Goal: Information Seeking & Learning: Learn about a topic

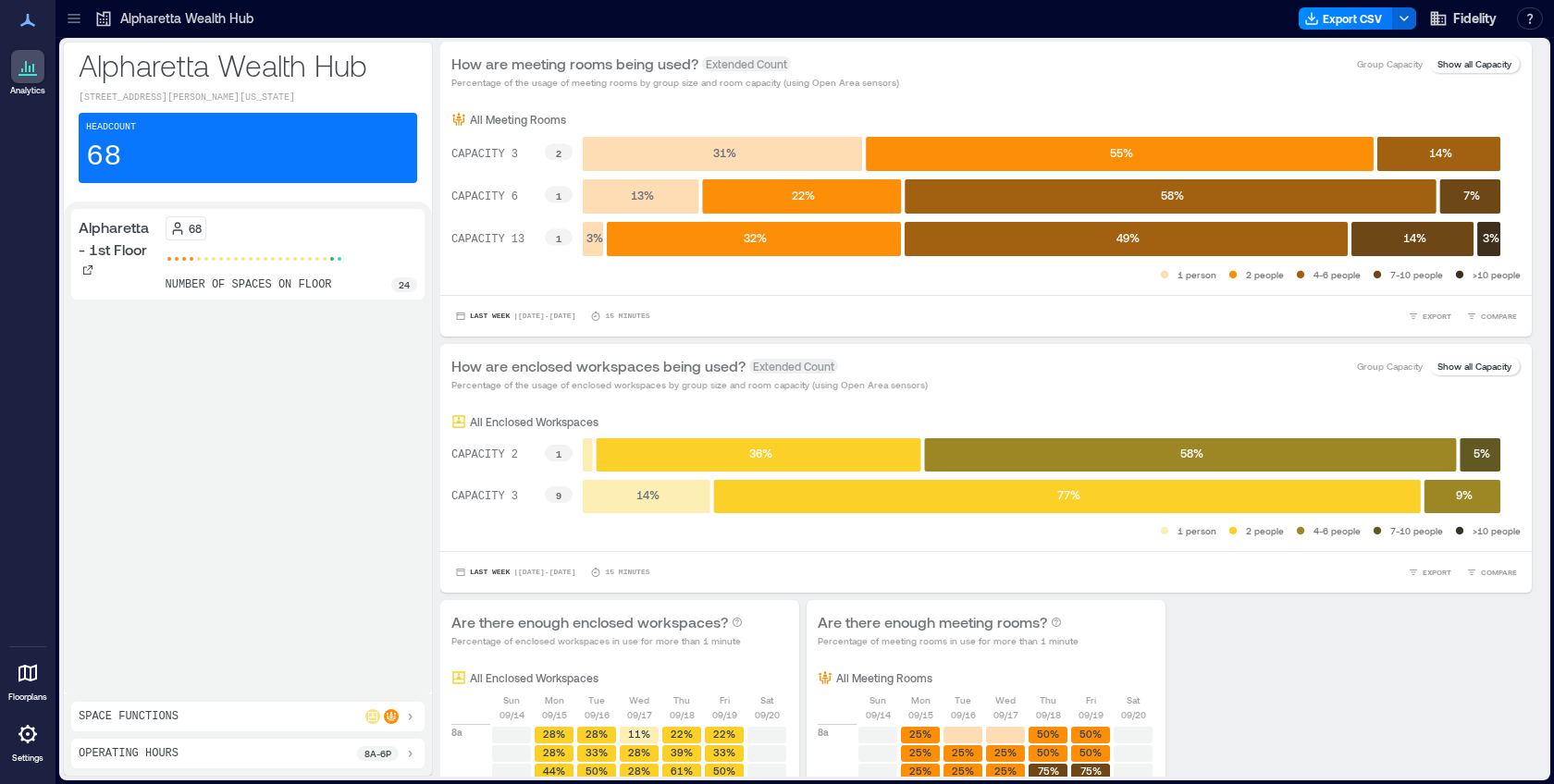
click at [105, 19] on icon at bounding box center [103, 18] width 18 height 18
click at [79, 20] on icon at bounding box center [73, 18] width 18 height 18
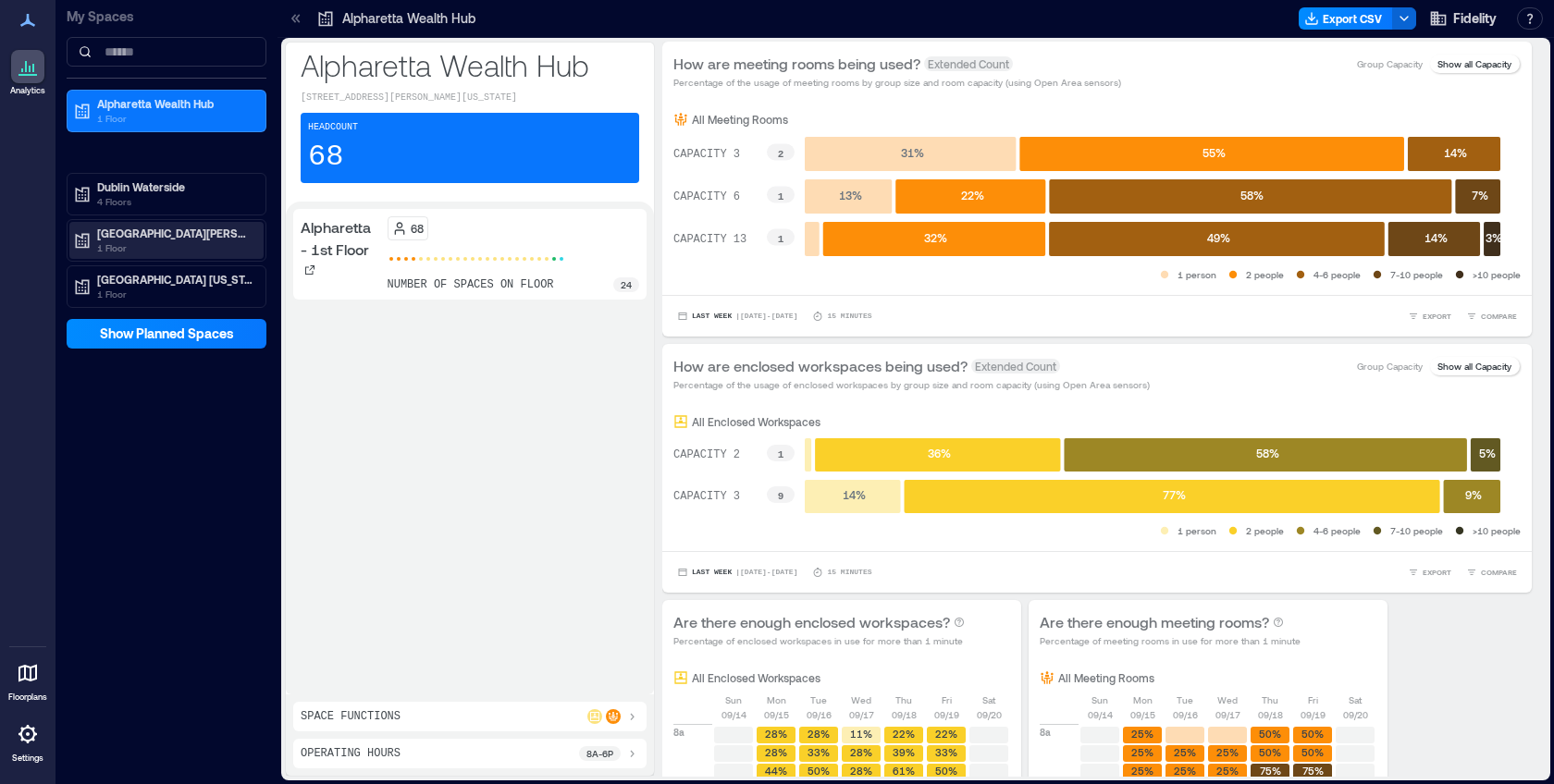
click at [132, 230] on p "[GEOGRAPHIC_DATA][PERSON_NAME]" at bounding box center [175, 232] width 155 height 14
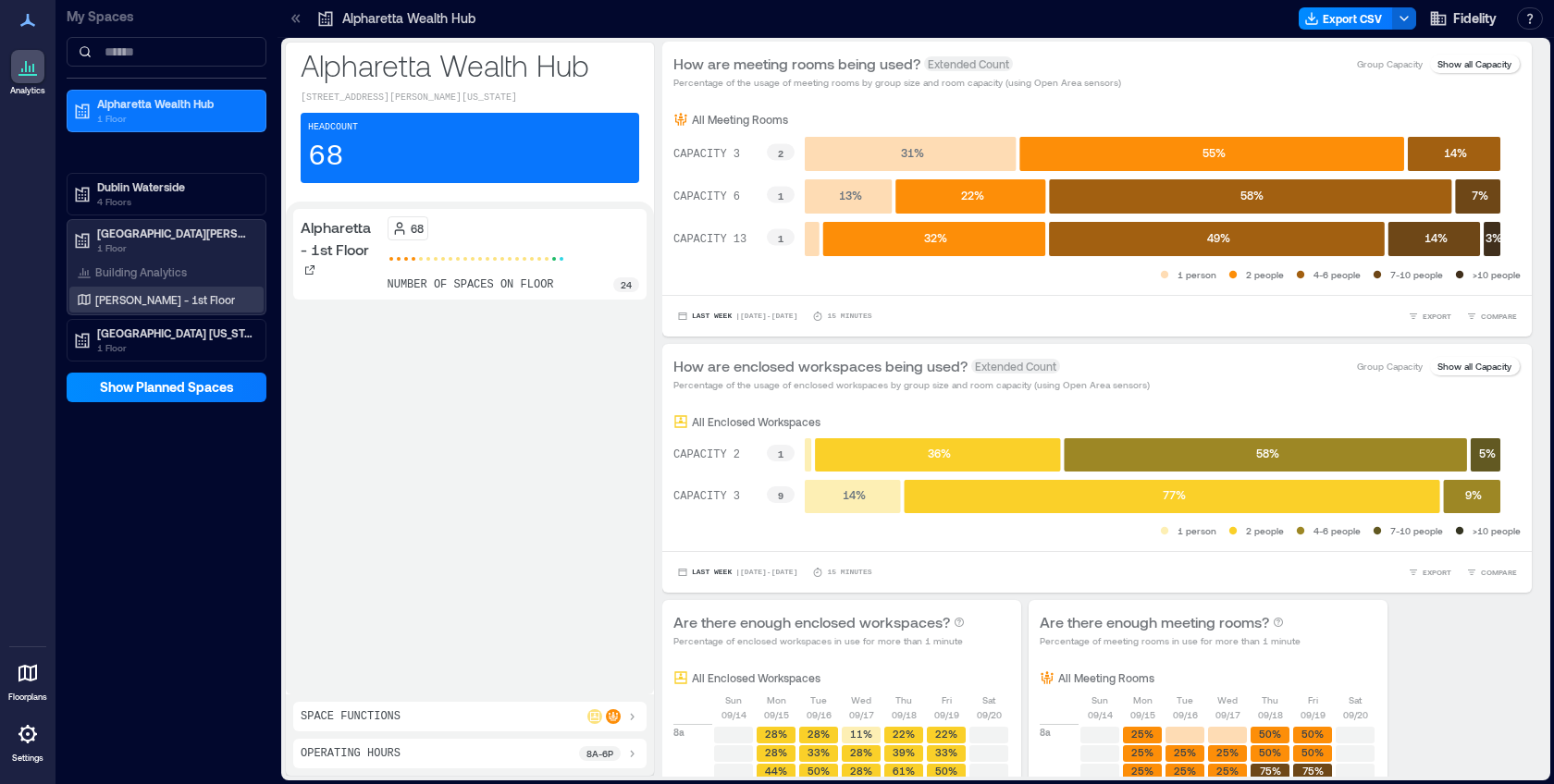
click at [157, 302] on p "[PERSON_NAME] - 1st Floor" at bounding box center [165, 299] width 140 height 14
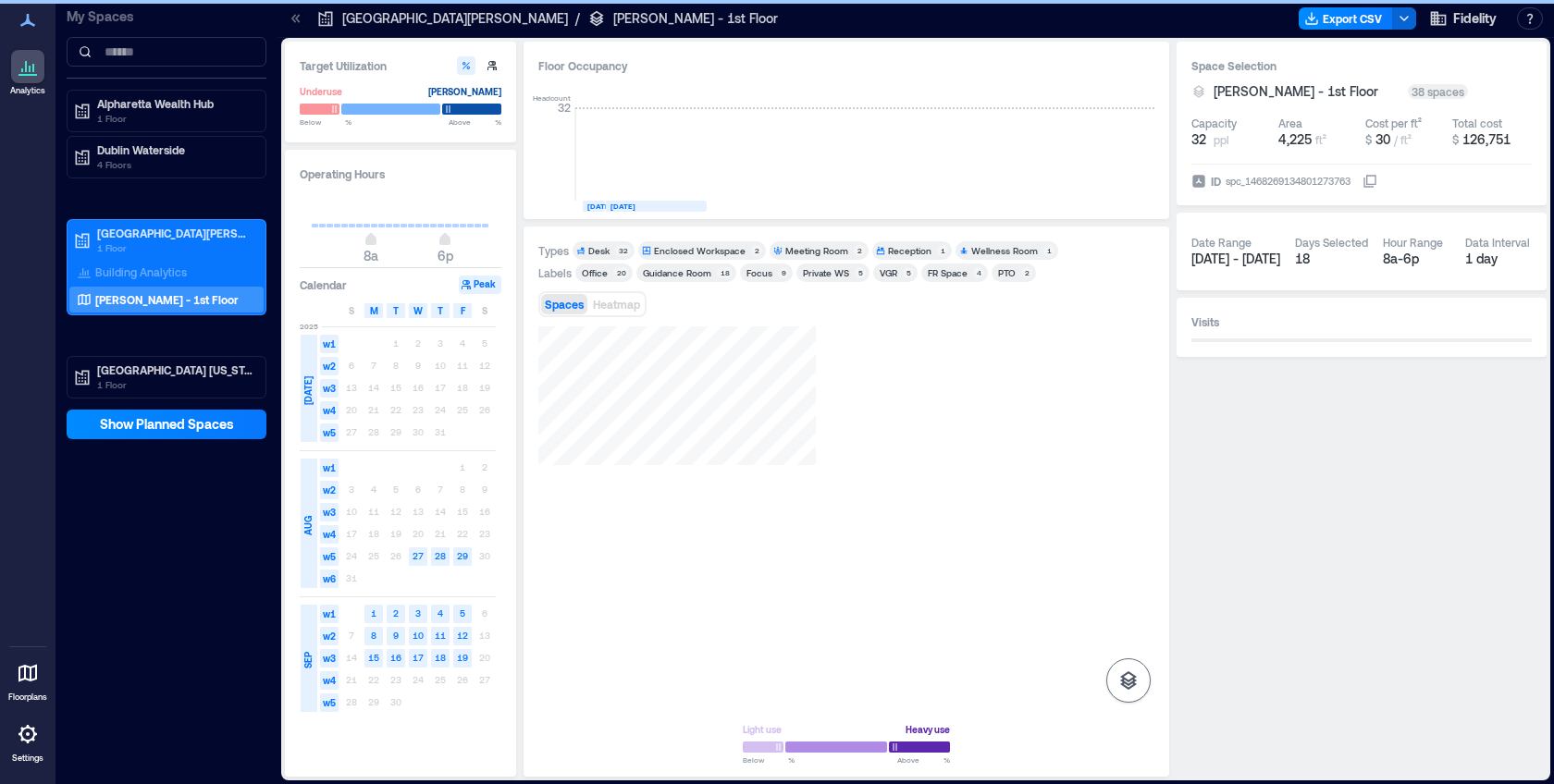
click at [1124, 676] on icon "button" at bounding box center [1128, 680] width 16 height 18
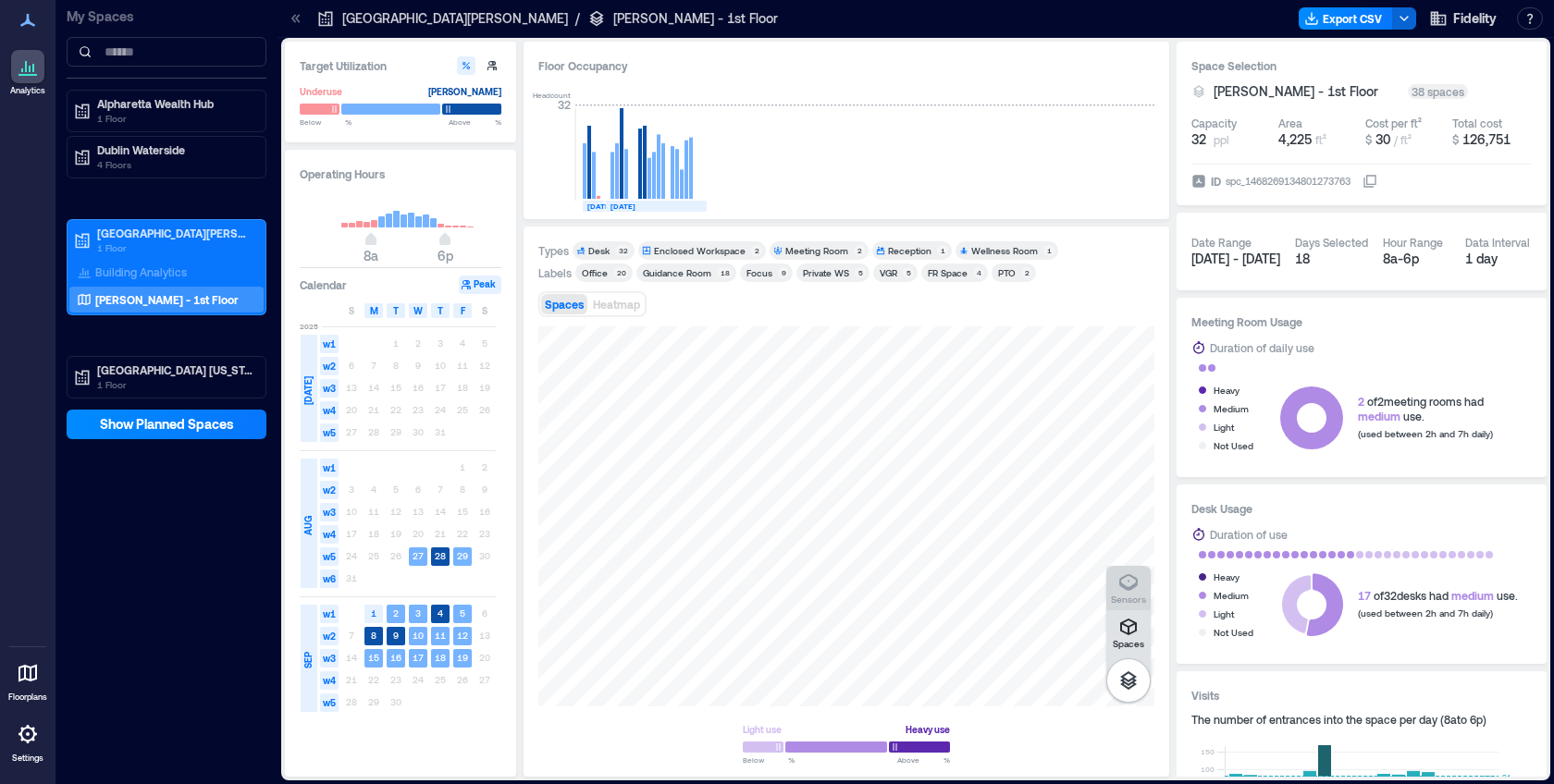
click at [1132, 580] on icon "button" at bounding box center [1128, 582] width 22 height 22
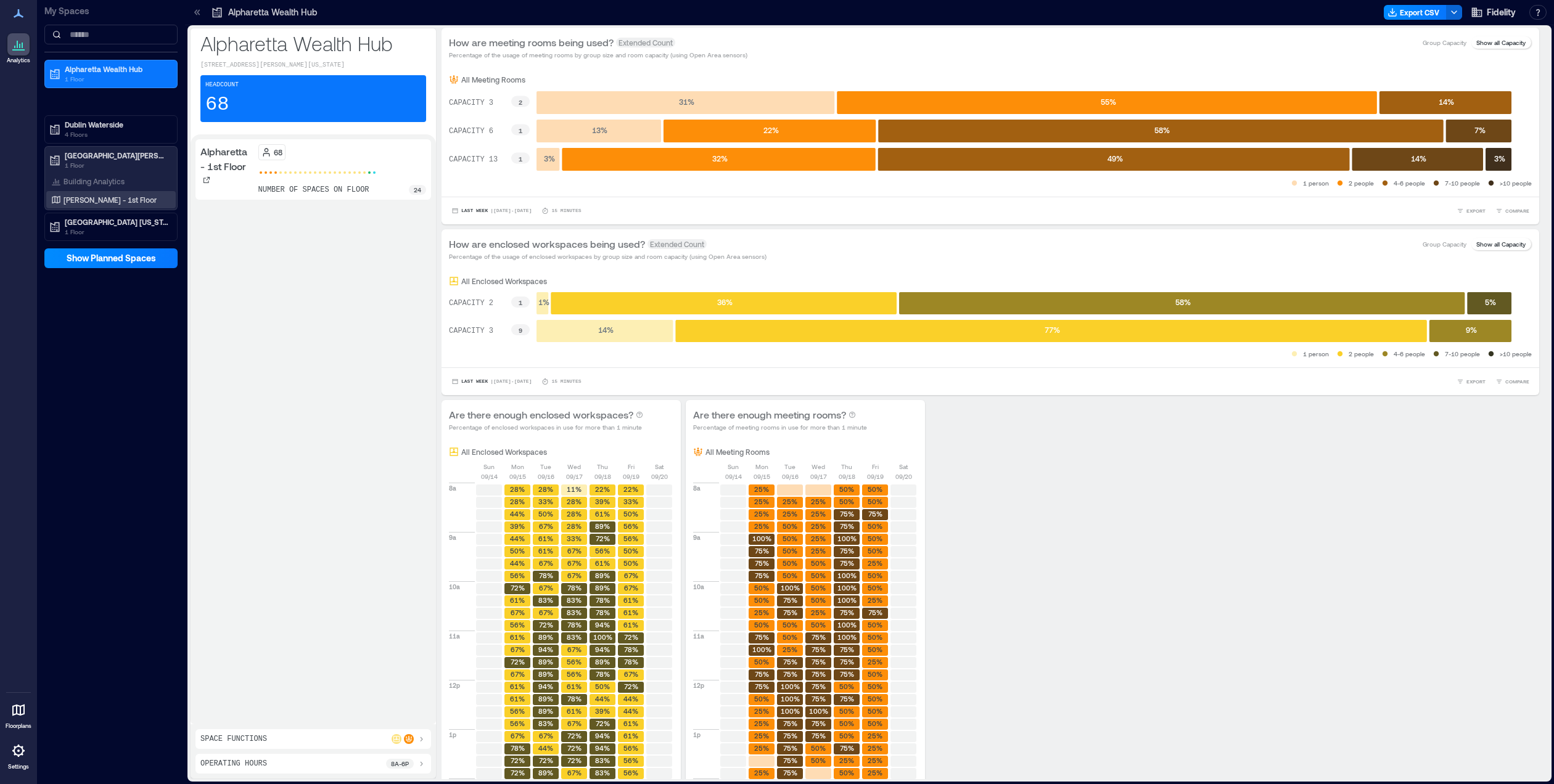
click at [102, 203] on p "[PERSON_NAME] - 1st Floor" at bounding box center [110, 199] width 93 height 10
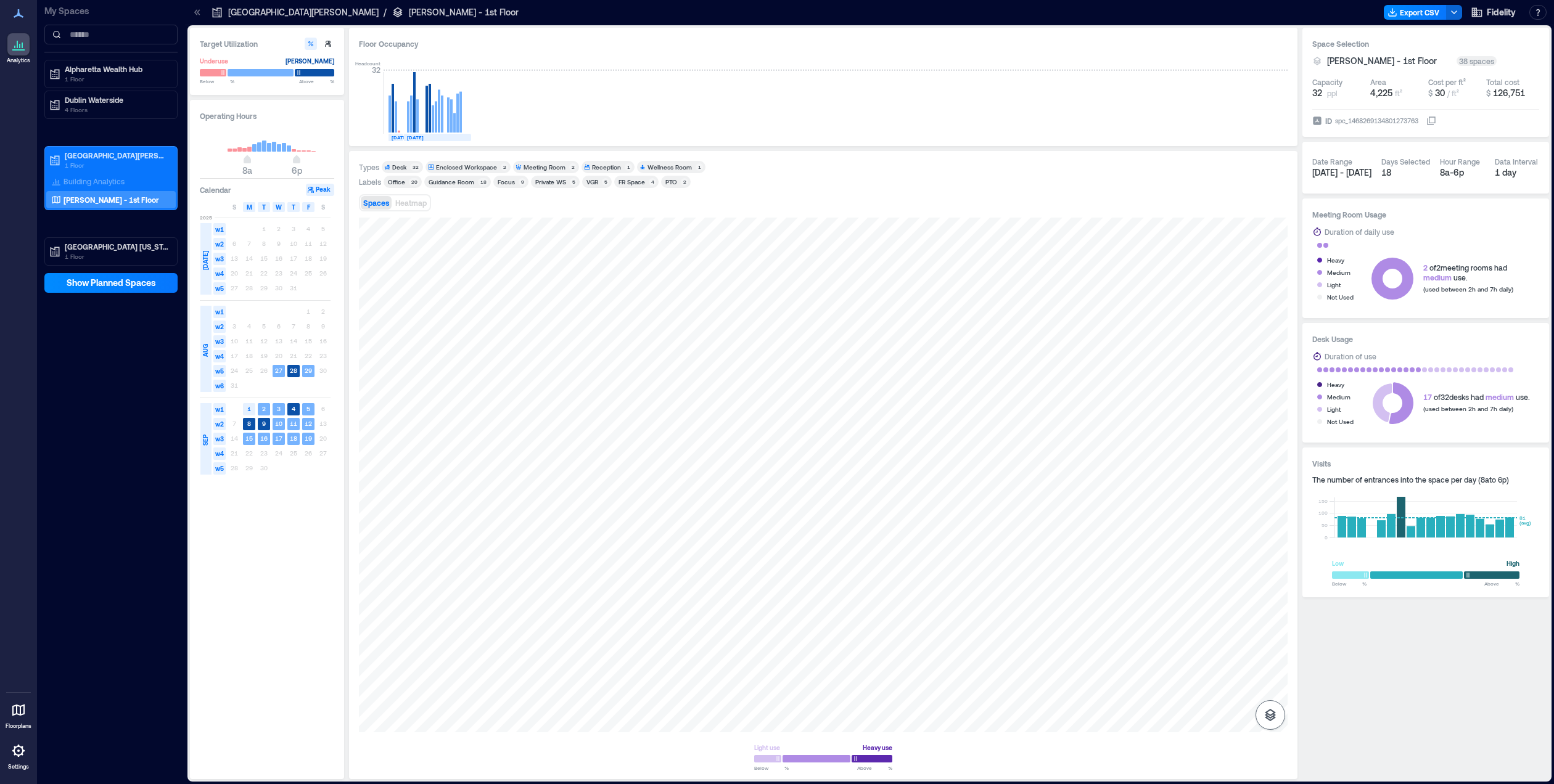
click at [1035, 522] on icon "button" at bounding box center [1270, 715] width 11 height 12
click at [1035, 522] on icon "button" at bounding box center [1270, 649] width 15 height 15
click at [1035, 522] on div "Target Utilization Underuse [PERSON_NAME] Below ** % Above ** % Operating Hours…" at bounding box center [869, 403] width 1359 height 751
click at [246, 522] on div "Target Utilization Underuse [PERSON_NAME] Below ** % Above ** % Operating Hours…" at bounding box center [869, 403] width 1359 height 751
click at [822, 455] on div "K1FWD035" at bounding box center [823, 475] width 928 height 515
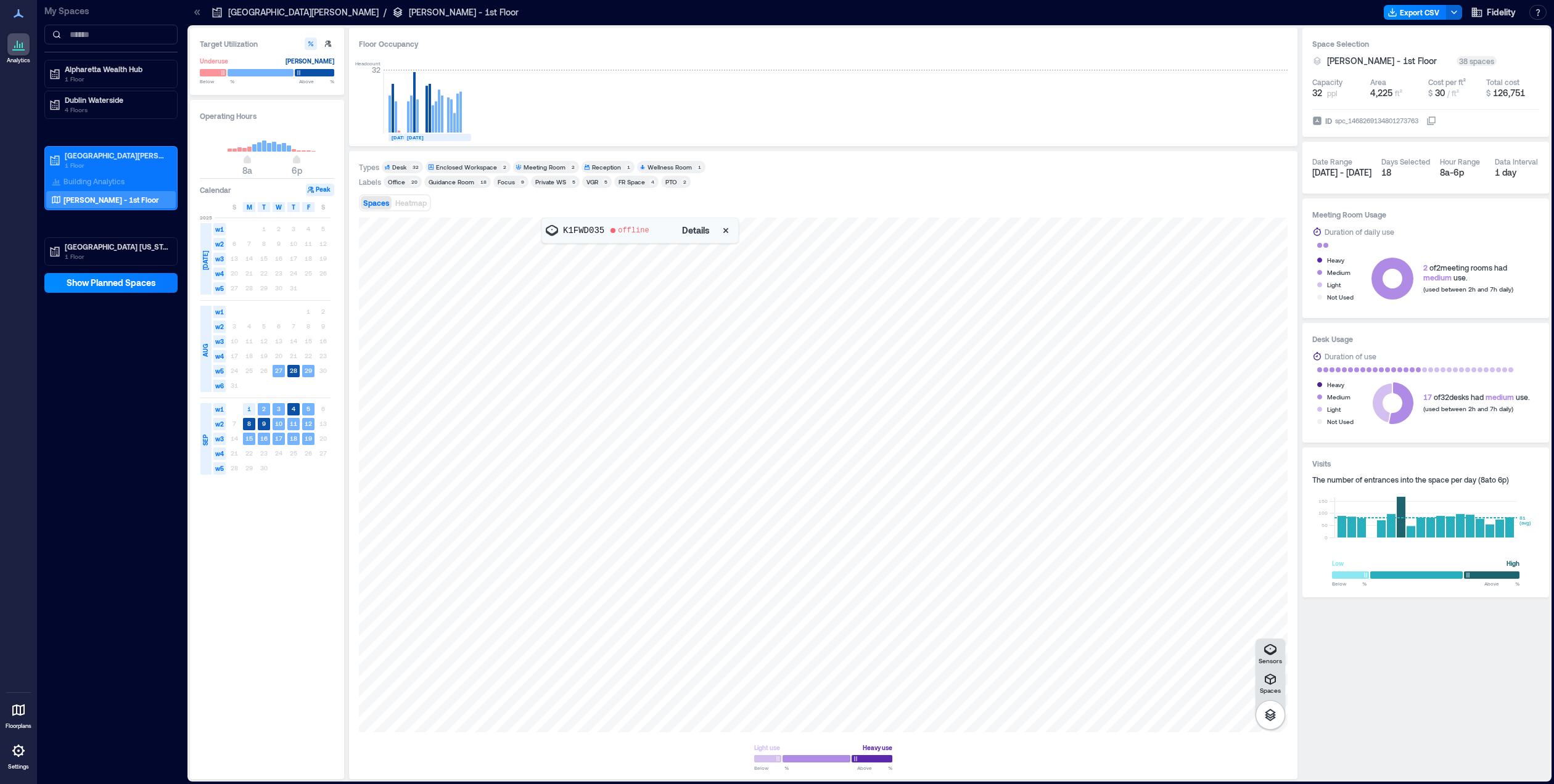
click at [696, 232] on span "Details" at bounding box center [696, 230] width 28 height 12
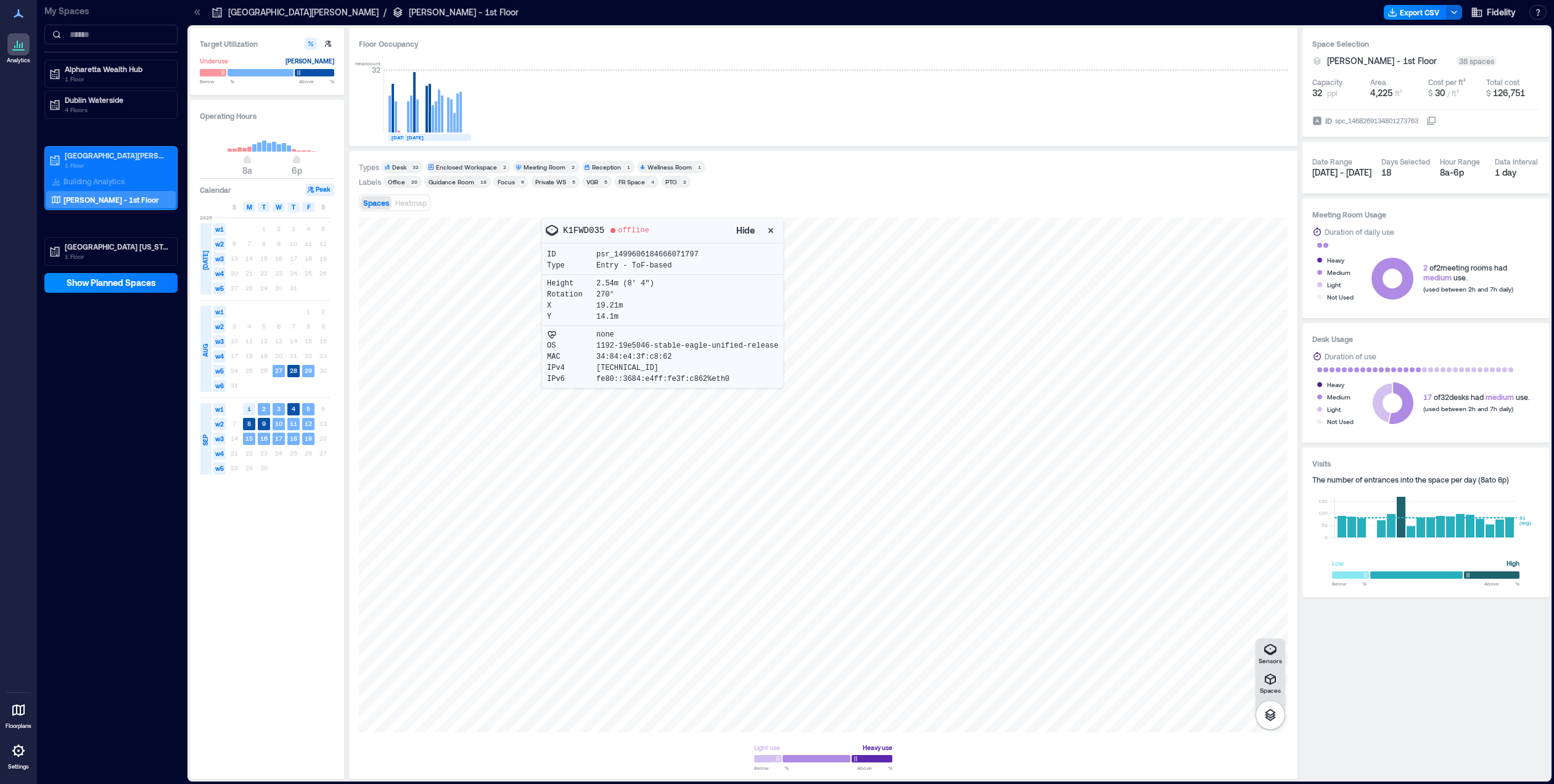
click at [924, 306] on div at bounding box center [823, 475] width 928 height 515
click at [69, 95] on div "Dublin Waterside 4 Floors" at bounding box center [111, 105] width 129 height 24
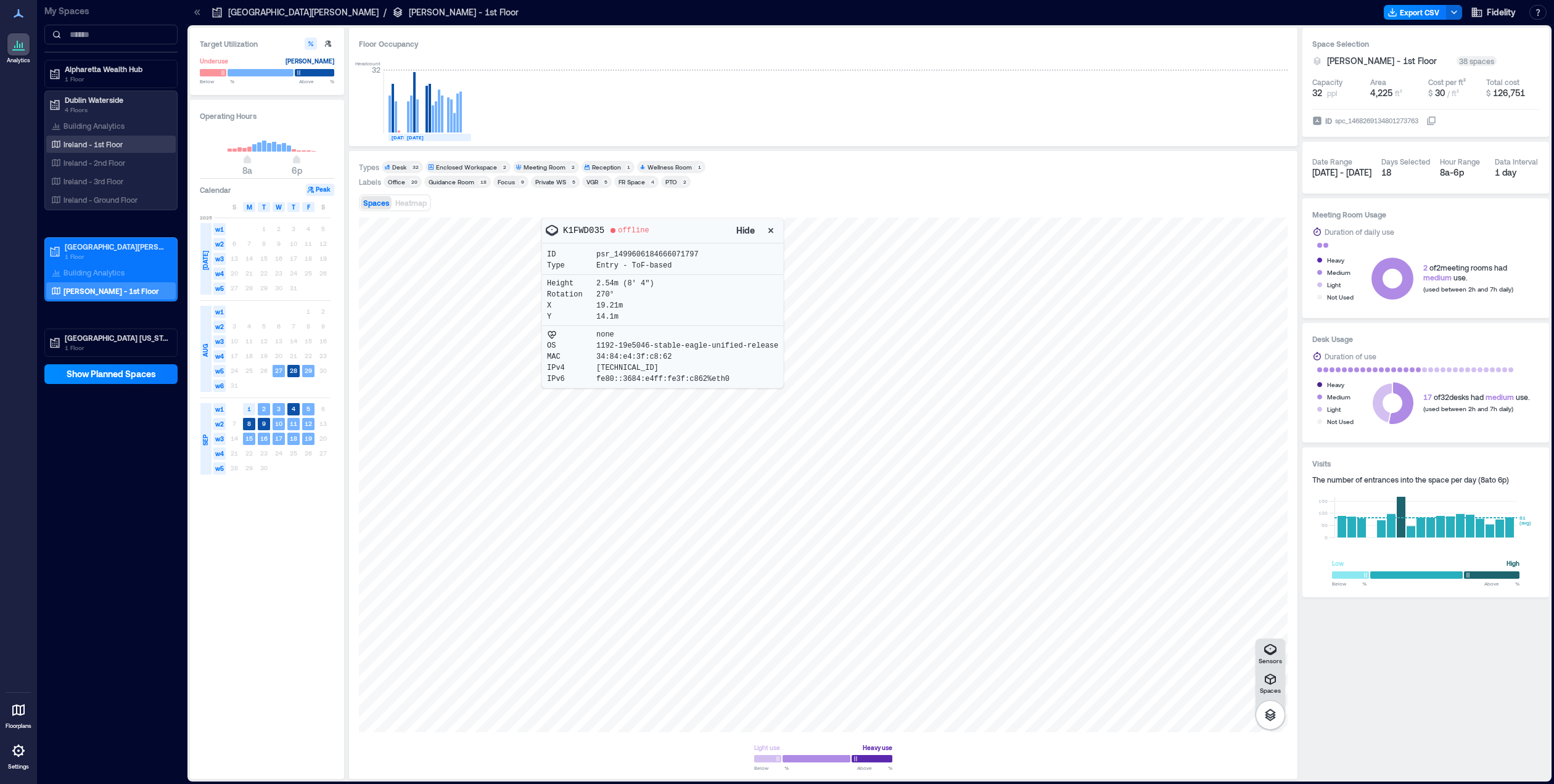
click at [87, 145] on p "Ireland - 1st Floor" at bounding box center [93, 144] width 59 height 10
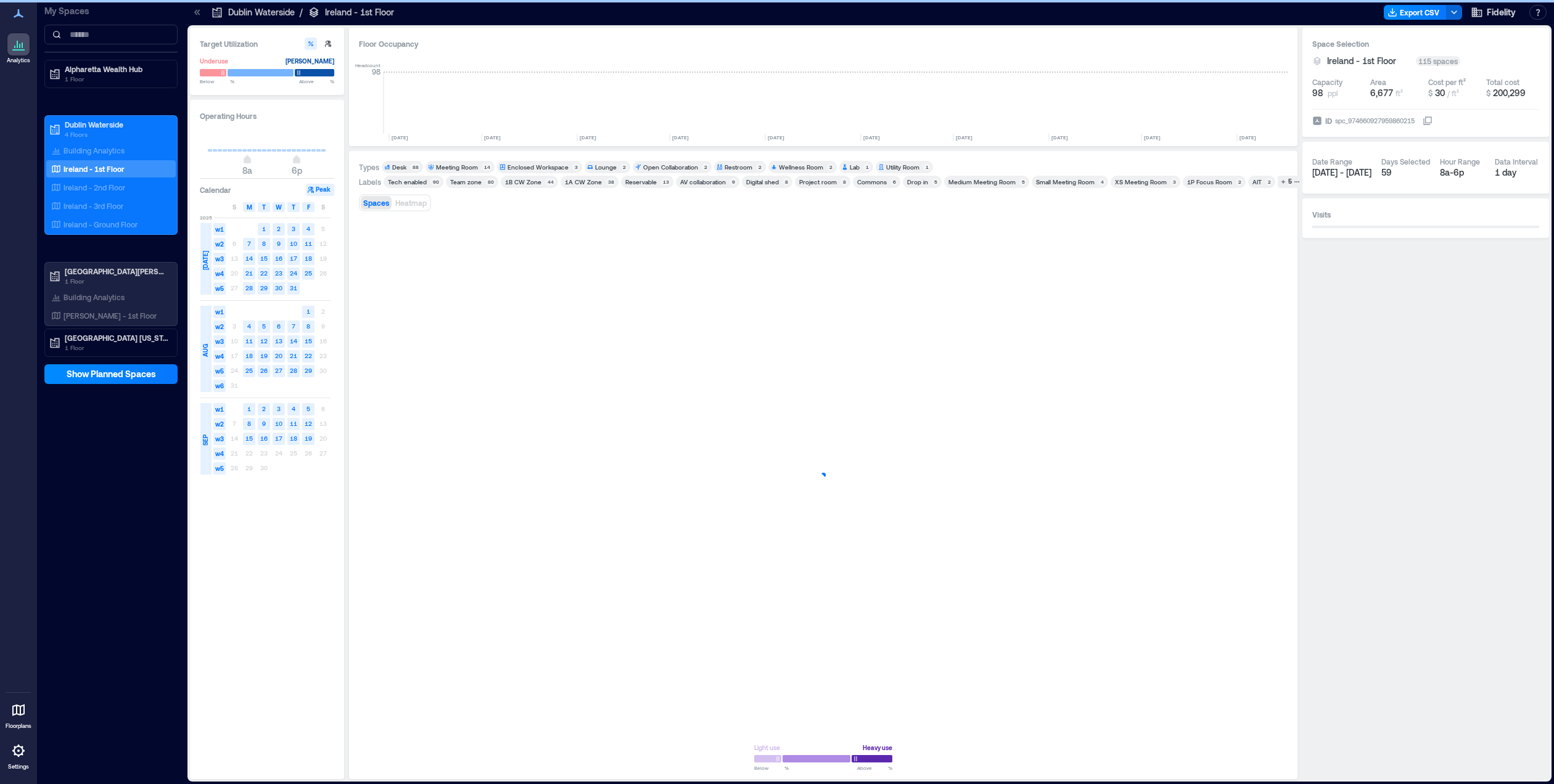
scroll to position [0, 3019]
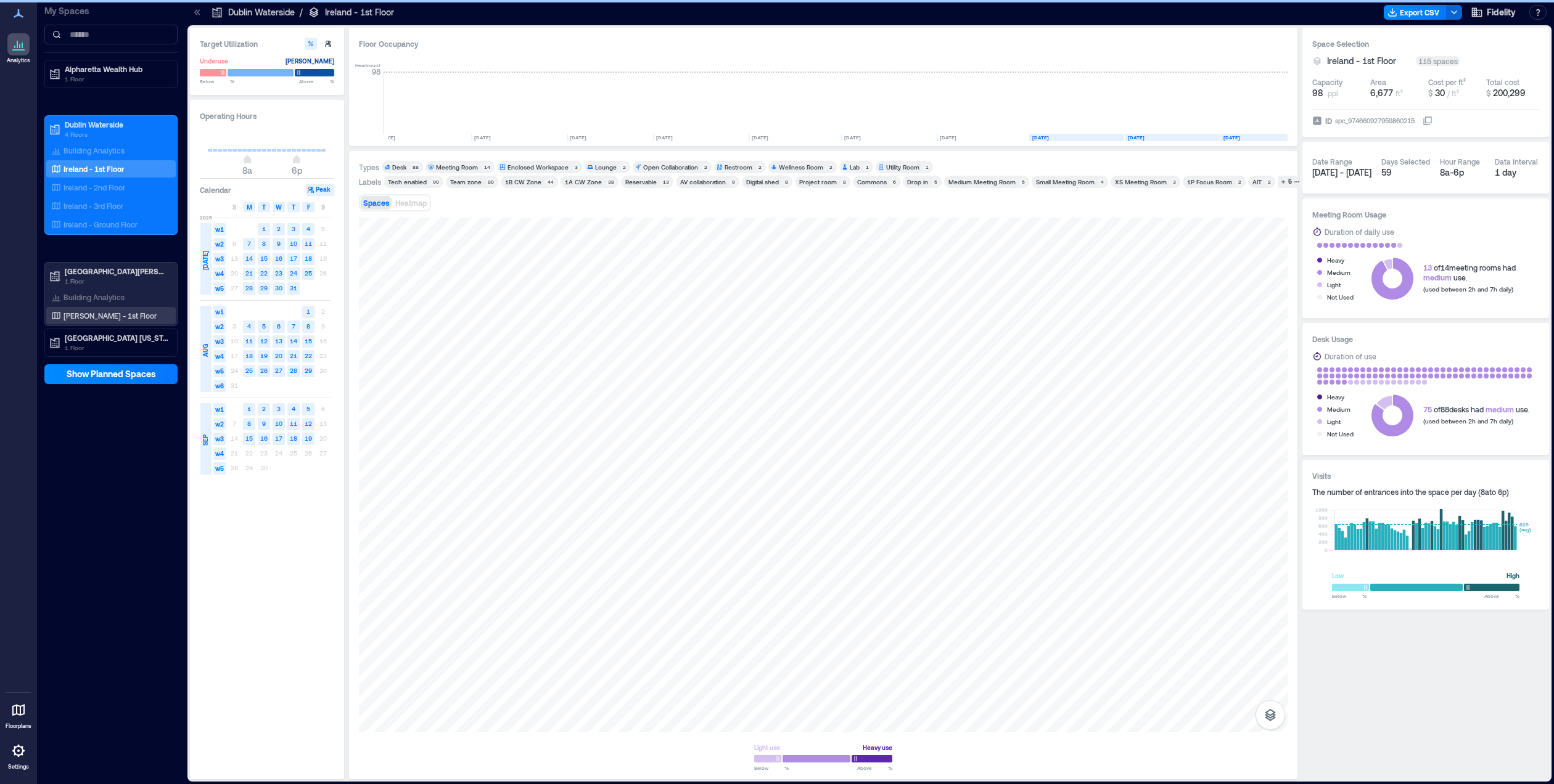
click at [93, 316] on p "[PERSON_NAME] - 1st Floor" at bounding box center [110, 315] width 93 height 10
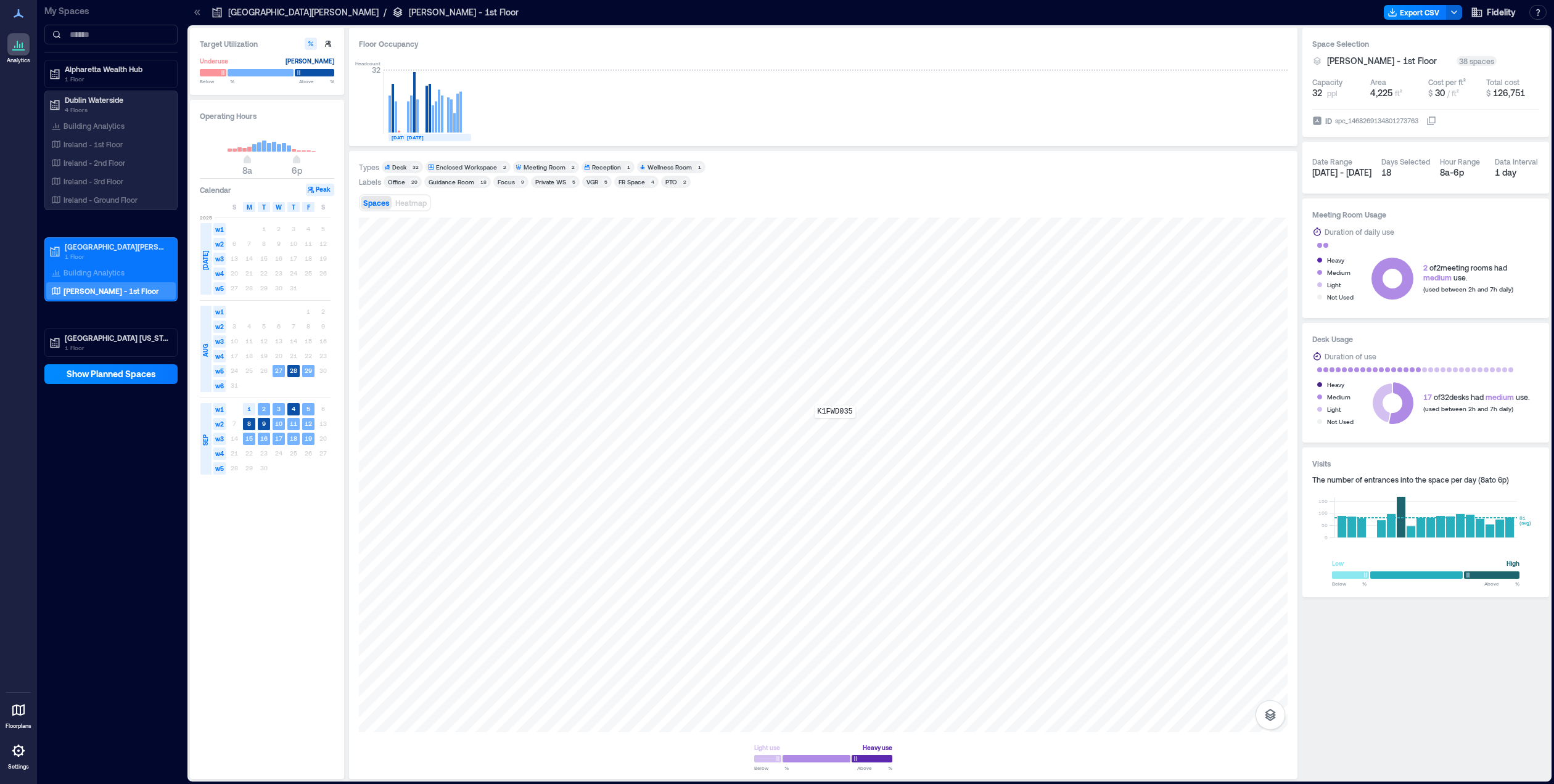
click at [835, 427] on div "K1FWD035" at bounding box center [823, 475] width 928 height 515
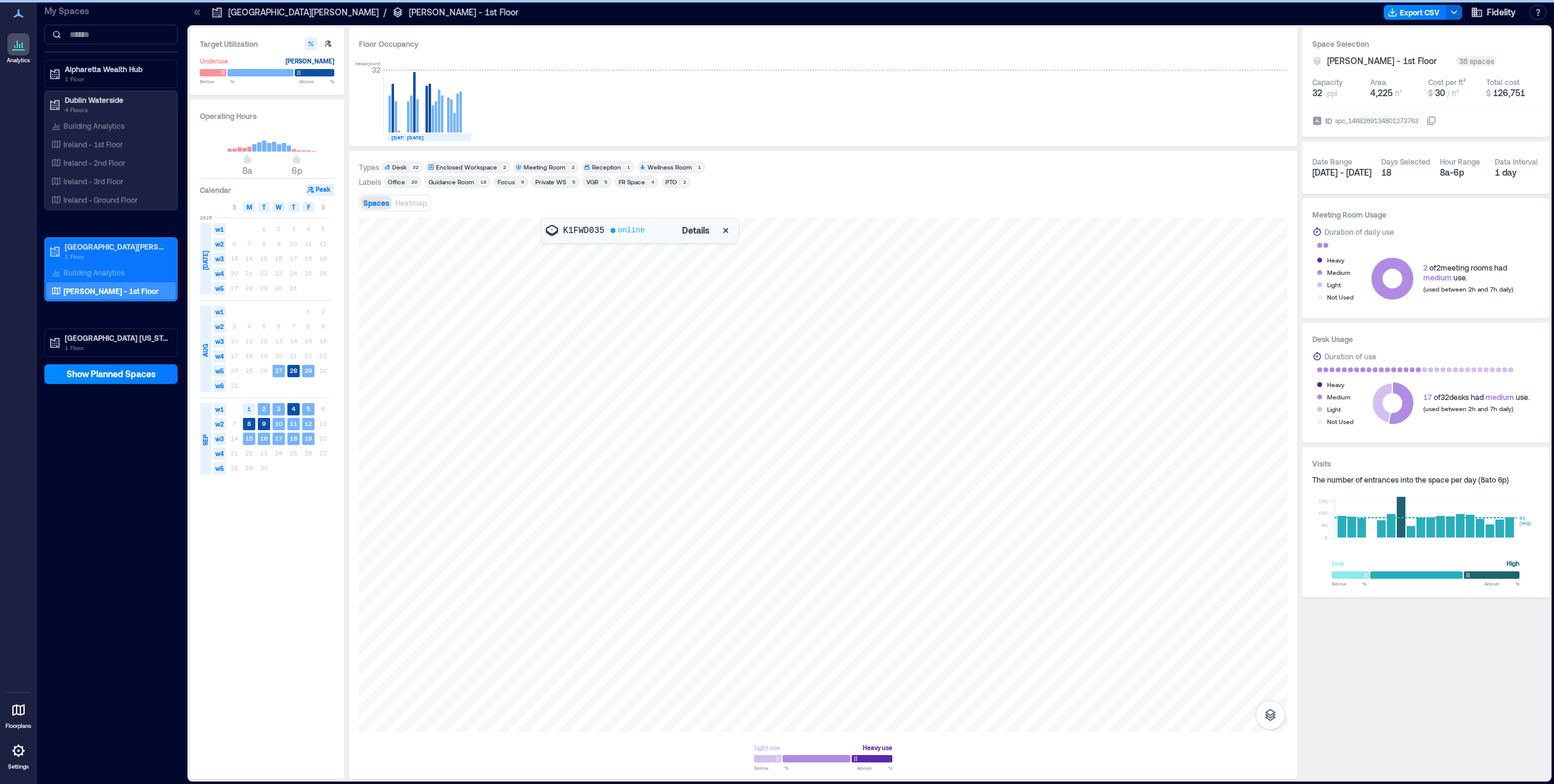
click at [694, 229] on span "Details" at bounding box center [696, 230] width 28 height 12
